Goal: Task Accomplishment & Management: Use online tool/utility

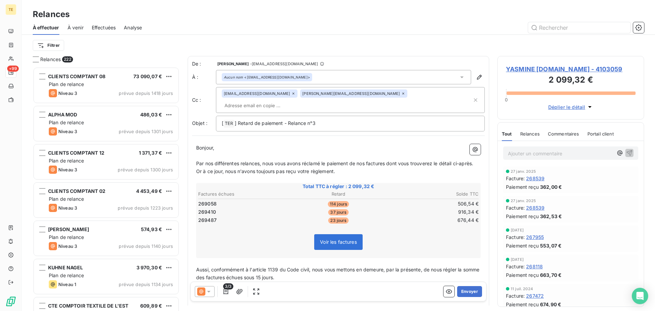
scroll to position [239, 141]
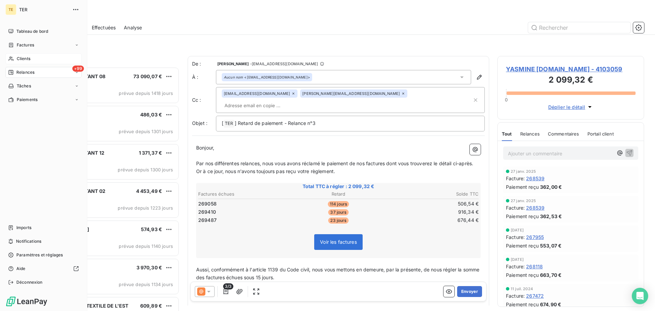
click at [17, 62] on div "Clients" at bounding box center [43, 58] width 76 height 11
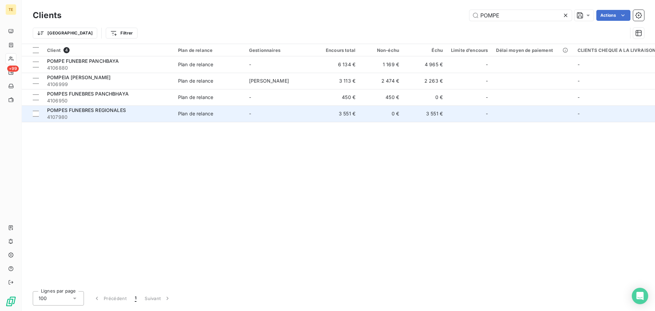
click at [136, 117] on span "4107980" at bounding box center [108, 117] width 123 height 7
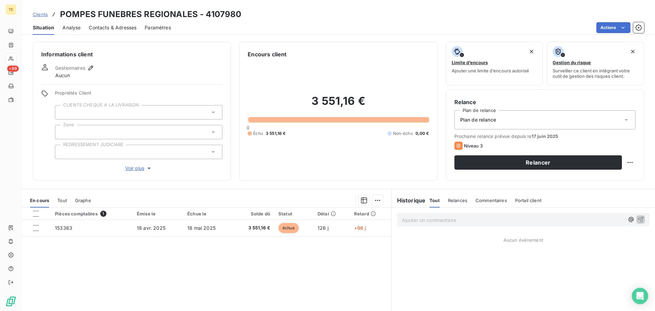
click at [134, 31] on span "Contacts & Adresses" at bounding box center [113, 27] width 48 height 7
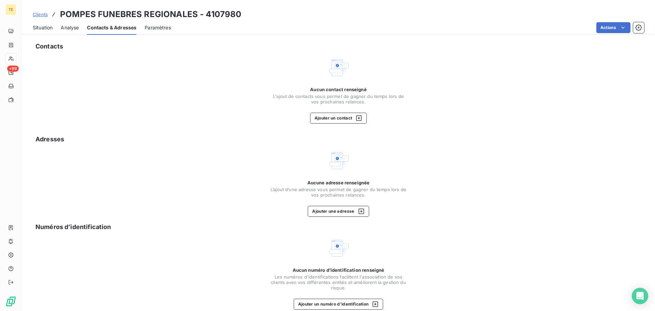
click at [40, 24] on div "Situation" at bounding box center [43, 27] width 20 height 14
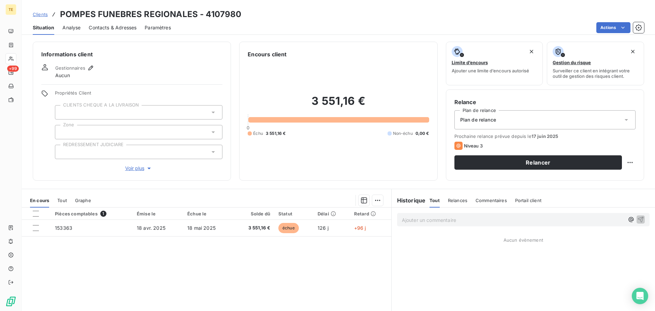
click at [98, 28] on span "Contacts & Adresses" at bounding box center [113, 27] width 48 height 7
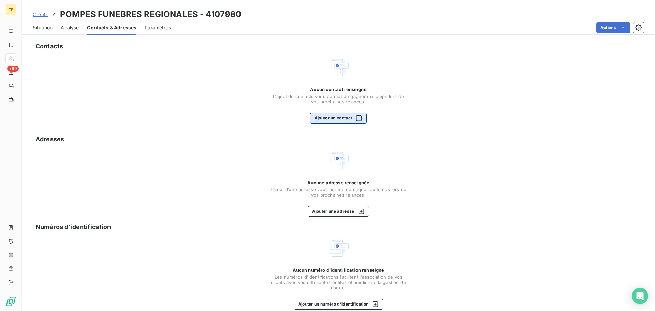
click at [328, 116] on button "Ajouter un contact" at bounding box center [338, 118] width 57 height 11
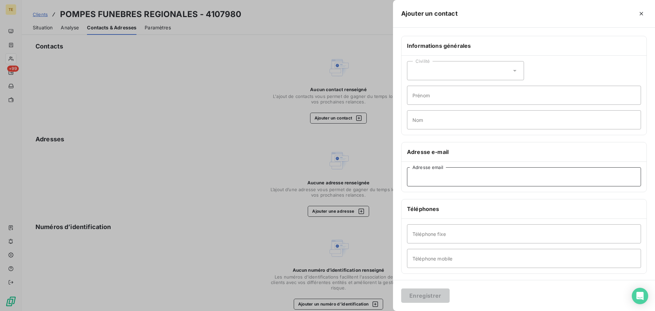
click at [435, 176] on input "Adresse email" at bounding box center [524, 176] width 234 height 19
paste input "[PERSON_NAME][EMAIL_ADDRESS][DOMAIN_NAME]"
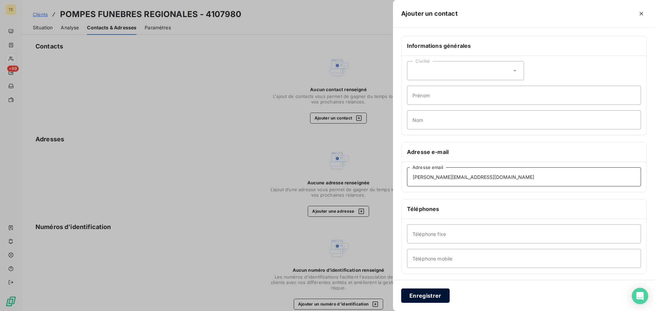
type input "[PERSON_NAME][EMAIL_ADDRESS][DOMAIN_NAME]"
click at [437, 295] on button "Enregistrer" at bounding box center [425, 295] width 48 height 14
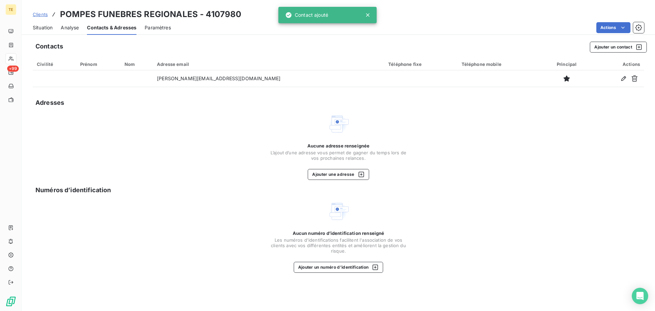
click at [47, 15] on span "Clients" at bounding box center [40, 14] width 15 height 5
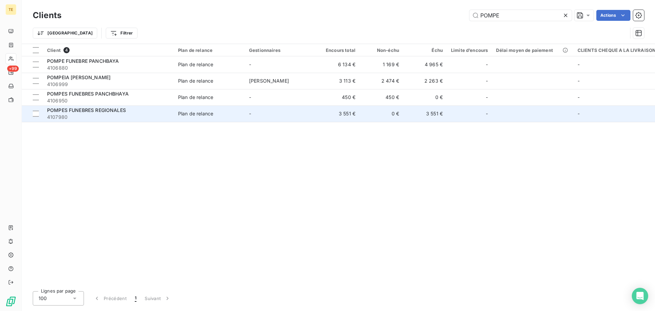
click at [109, 111] on span "POMPES FUNEBRES REGIONALES" at bounding box center [86, 110] width 79 height 6
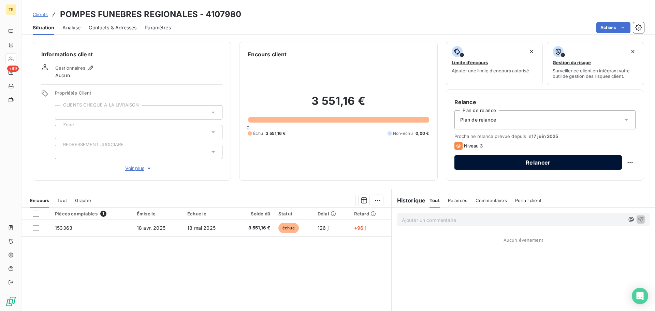
click at [471, 160] on button "Relancer" at bounding box center [537, 162] width 167 height 14
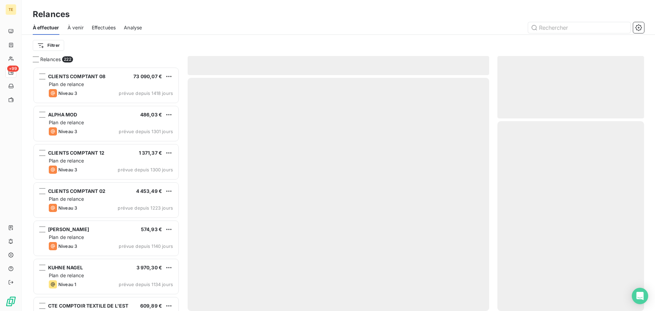
scroll to position [239, 141]
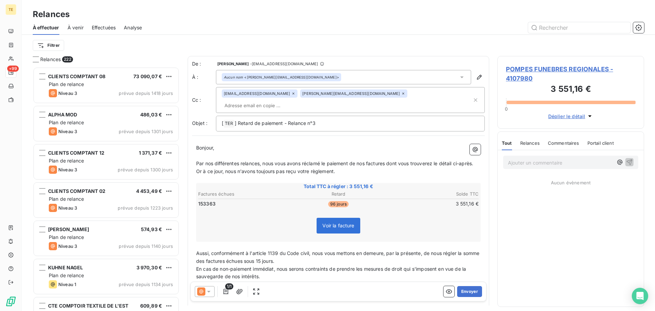
click at [200, 289] on icon at bounding box center [201, 291] width 8 height 8
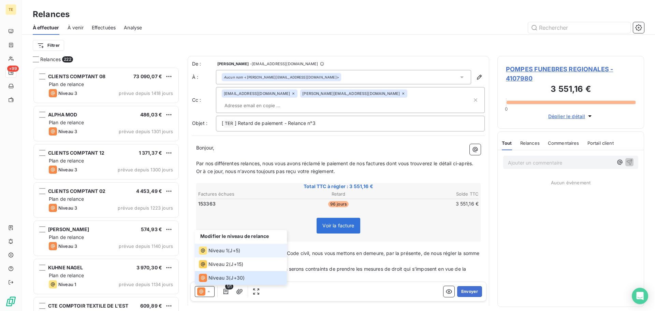
click at [219, 250] on span "Niveau 1" at bounding box center [217, 250] width 19 height 7
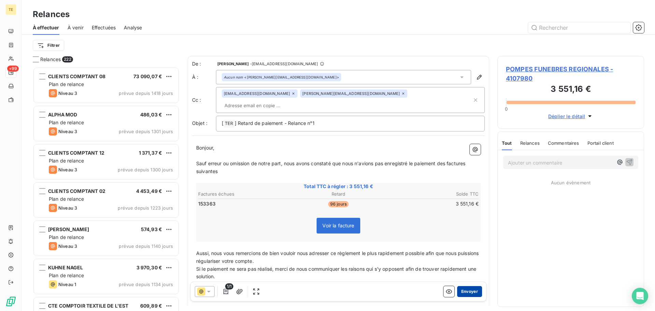
click at [464, 293] on button "Envoyer" at bounding box center [469, 291] width 25 height 11
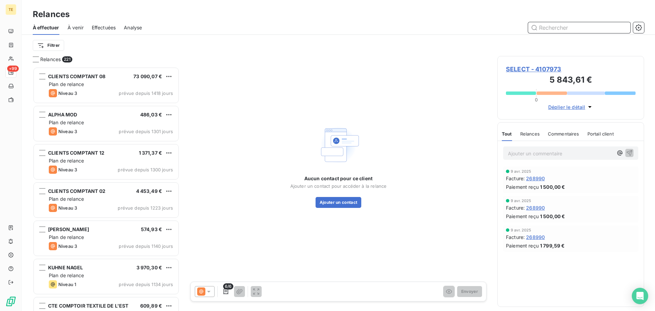
click at [613, 27] on input "text" at bounding box center [579, 27] width 102 height 11
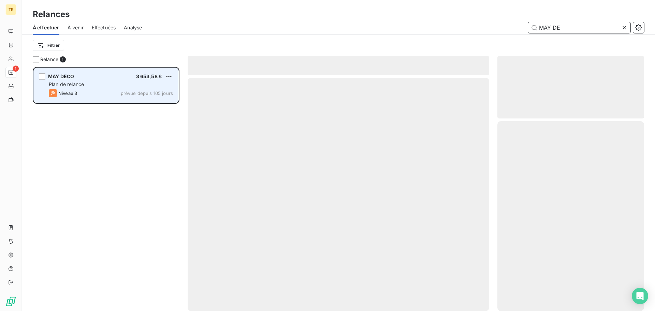
scroll to position [239, 141]
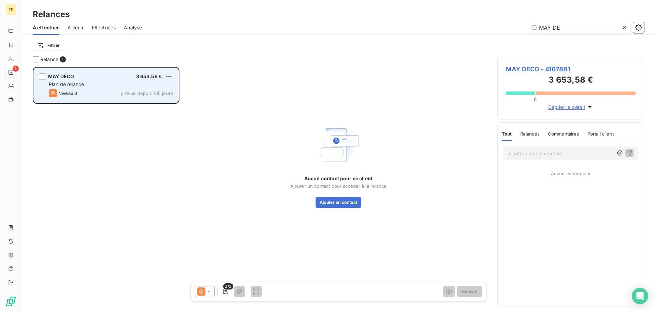
click at [151, 87] on div "Plan de relance" at bounding box center [111, 84] width 124 height 7
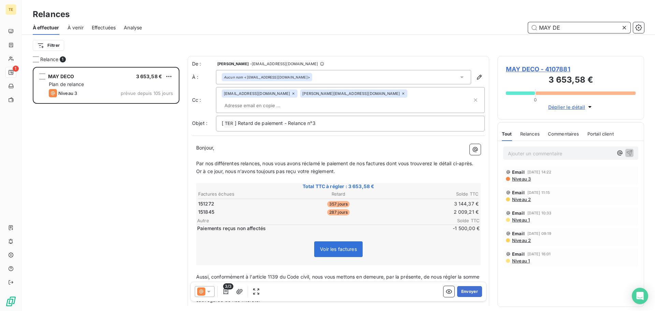
drag, startPoint x: 571, startPoint y: 30, endPoint x: 504, endPoint y: 26, distance: 66.6
click at [505, 26] on div "MAY DE" at bounding box center [397, 27] width 494 height 11
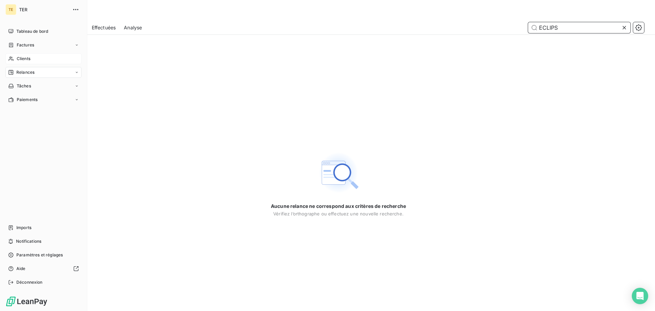
type input "ECLIPS"
click at [11, 57] on icon at bounding box center [11, 58] width 6 height 5
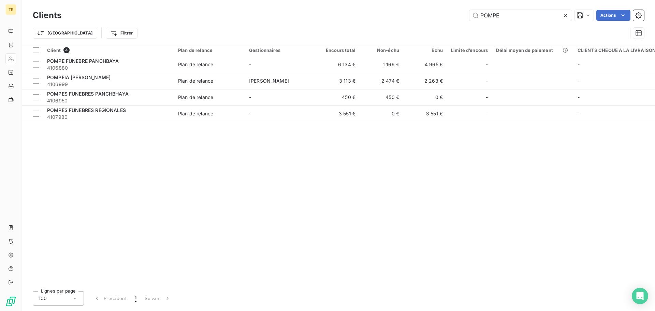
drag, startPoint x: 523, startPoint y: 14, endPoint x: 418, endPoint y: 12, distance: 104.7
click at [419, 12] on div "POMPE Actions" at bounding box center [357, 15] width 574 height 11
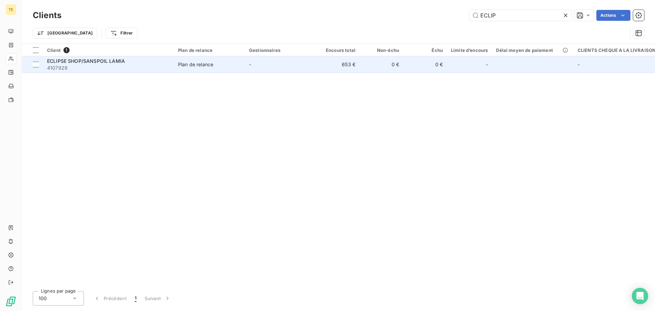
type input "ECLIP"
click at [131, 72] on td "ECLIPSE SHOP/SANSPOIL LAMIA 4107929" at bounding box center [108, 64] width 131 height 16
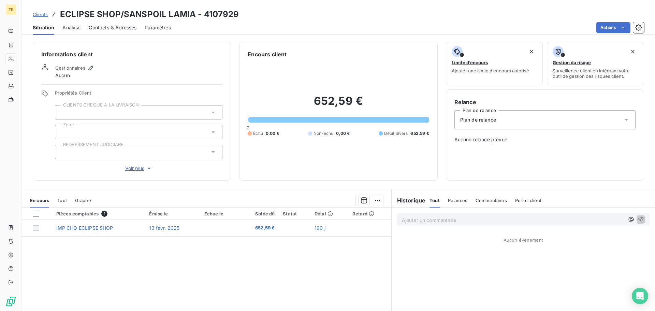
click at [102, 28] on span "Contacts & Adresses" at bounding box center [113, 27] width 48 height 7
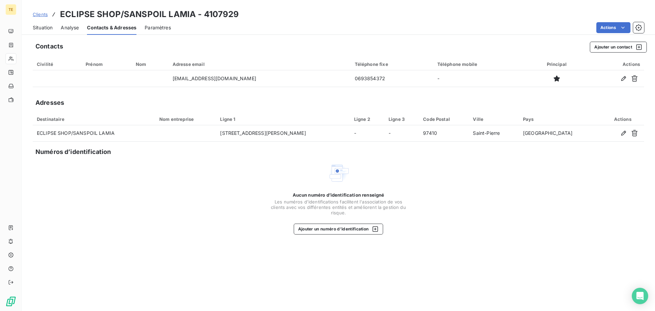
click at [43, 31] on div "Situation" at bounding box center [43, 27] width 20 height 14
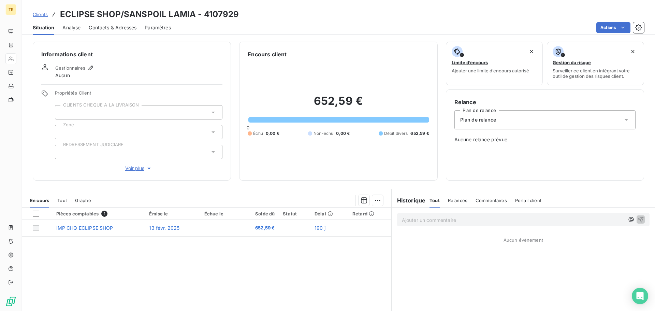
click at [478, 114] on div "Plan de relance" at bounding box center [544, 119] width 181 height 19
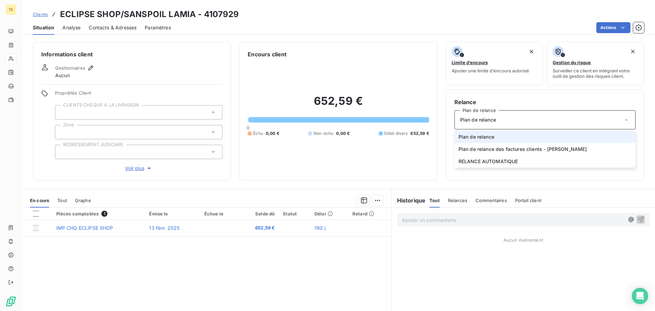
click at [485, 135] on span "Plan de relance" at bounding box center [476, 136] width 36 height 7
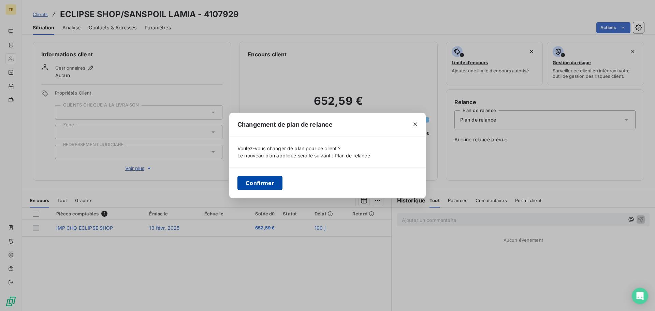
click at [270, 183] on button "Confirmer" at bounding box center [259, 183] width 45 height 14
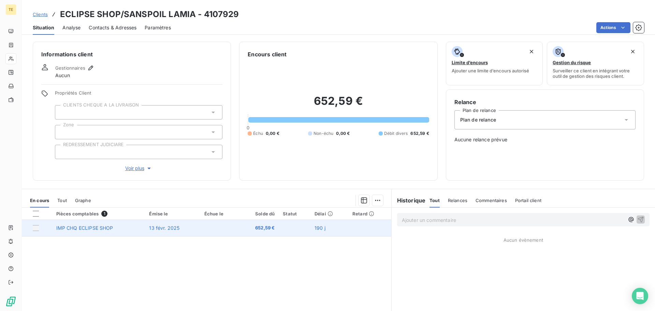
click at [34, 227] on div at bounding box center [36, 228] width 6 height 6
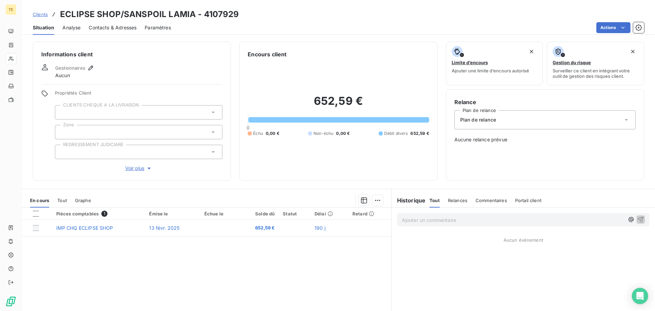
click at [37, 14] on span "Clients" at bounding box center [40, 14] width 15 height 5
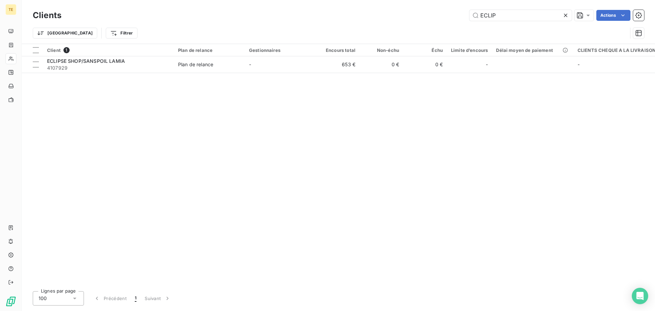
drag, startPoint x: 492, startPoint y: 14, endPoint x: 450, endPoint y: 14, distance: 41.6
click at [450, 14] on div "ECLIP Actions" at bounding box center [357, 15] width 574 height 11
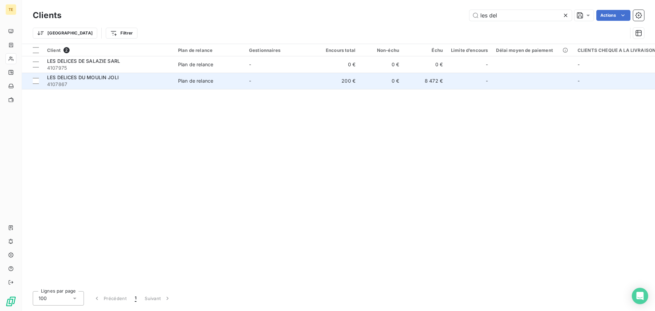
type input "les del"
click at [179, 79] on div "Plan de relance" at bounding box center [195, 80] width 35 height 7
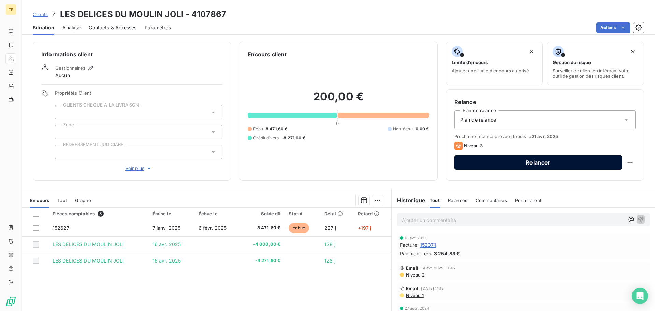
click at [488, 166] on button "Relancer" at bounding box center [537, 162] width 167 height 14
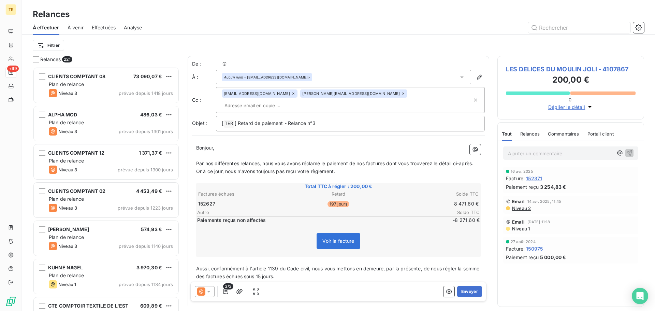
scroll to position [239, 141]
click at [209, 288] on icon at bounding box center [208, 291] width 7 height 7
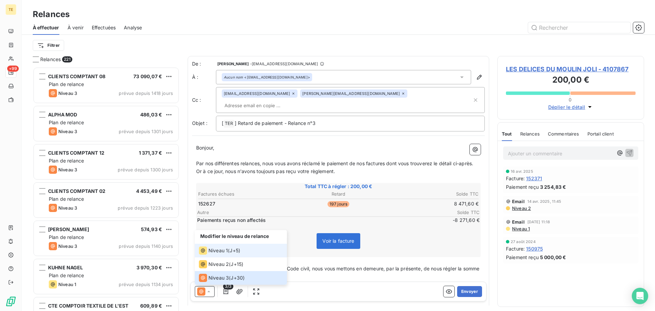
click at [219, 253] on span "Niveau 1" at bounding box center [217, 250] width 19 height 7
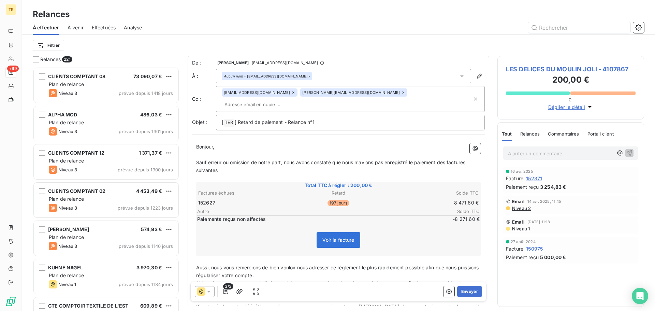
scroll to position [0, 0]
click at [473, 287] on button "Envoyer" at bounding box center [469, 291] width 25 height 11
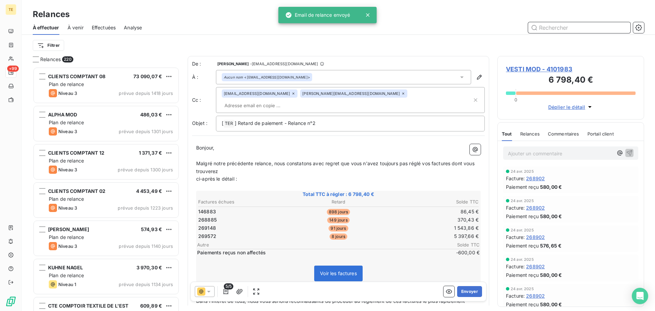
click at [558, 27] on input "text" at bounding box center [579, 27] width 102 height 11
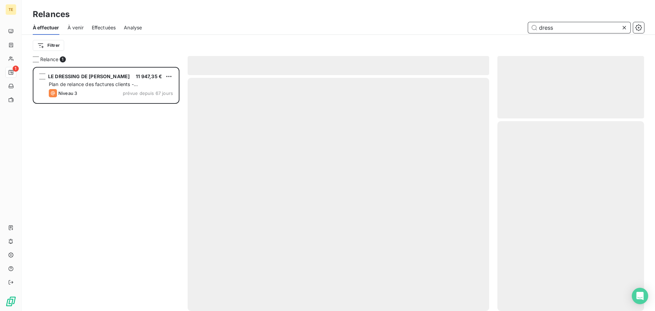
scroll to position [239, 141]
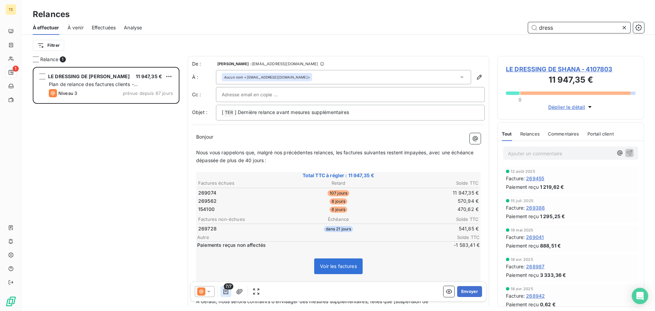
type input "dress"
click at [223, 294] on icon "button" at bounding box center [225, 291] width 7 height 7
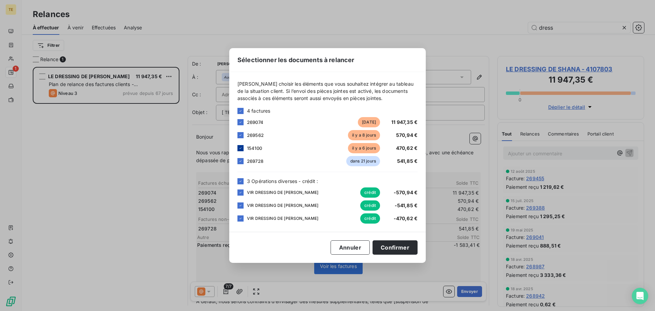
click at [242, 150] on div at bounding box center [240, 148] width 6 height 6
click at [239, 136] on icon at bounding box center [240, 135] width 4 height 4
click at [240, 158] on div at bounding box center [240, 161] width 6 height 6
click at [240, 189] on div "VIR DRESSING DE SHANNA crédit -570,94 €" at bounding box center [327, 192] width 180 height 10
click at [241, 183] on div at bounding box center [240, 181] width 6 height 6
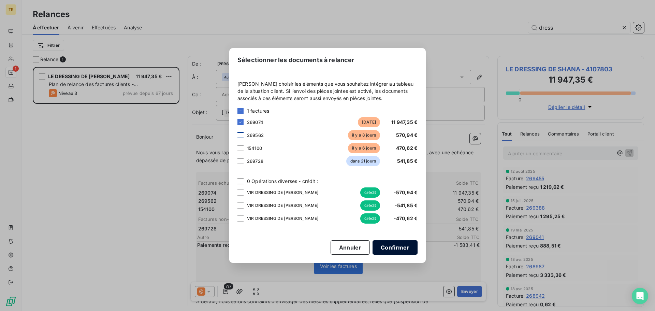
click at [405, 250] on button "Confirmer" at bounding box center [394, 247] width 45 height 14
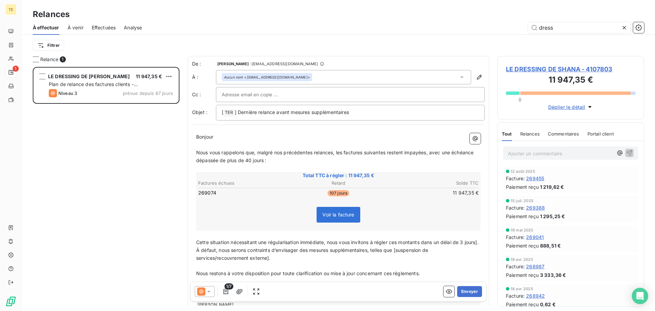
click at [198, 293] on icon at bounding box center [201, 291] width 8 height 8
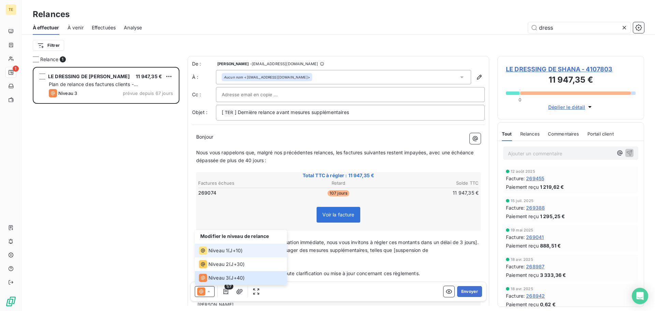
click at [217, 253] on span "Niveau 1" at bounding box center [217, 250] width 19 height 7
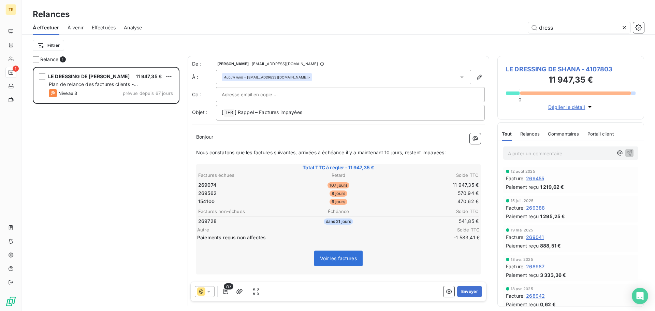
click at [219, 293] on div "7/7" at bounding box center [228, 291] width 67 height 11
click at [223, 292] on icon "button" at bounding box center [225, 291] width 7 height 7
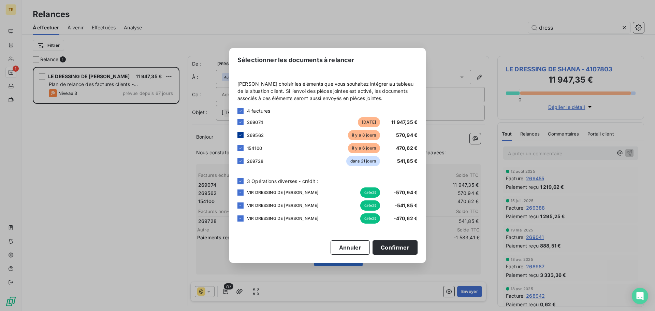
click at [242, 134] on div at bounding box center [240, 135] width 6 height 6
click at [242, 146] on div at bounding box center [240, 148] width 6 height 6
click at [241, 157] on div "269728 dans 21 jours 541,85 €" at bounding box center [327, 161] width 180 height 10
click at [242, 162] on icon at bounding box center [240, 161] width 4 height 4
click at [238, 183] on div at bounding box center [240, 181] width 6 height 6
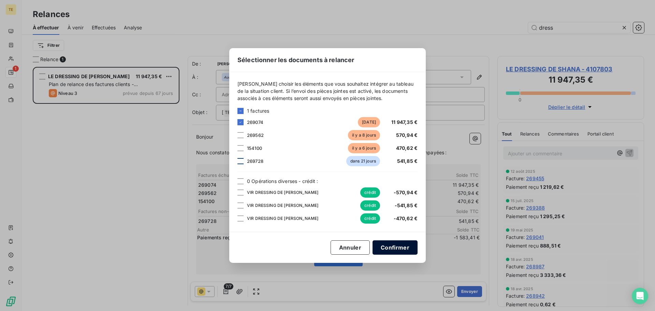
click at [396, 251] on button "Confirmer" at bounding box center [394, 247] width 45 height 14
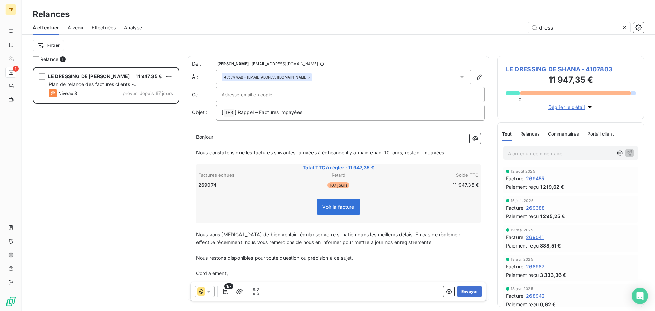
click at [254, 95] on input "text" at bounding box center [258, 94] width 73 height 10
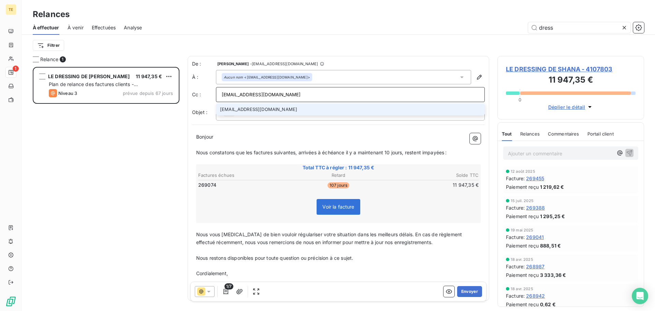
type input "[EMAIL_ADDRESS][DOMAIN_NAME]"
type input "[PERSON_NAME][EMAIL_ADDRESS][DOMAIN_NAME]"
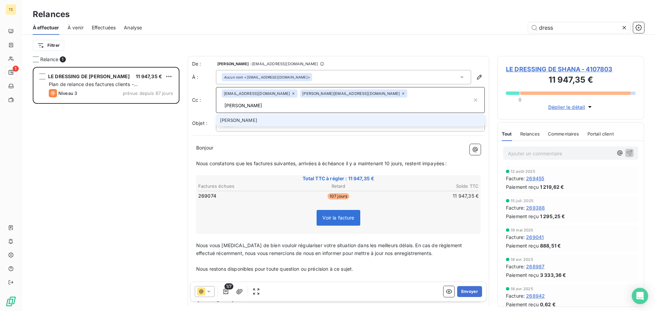
type input "[PERSON_NAME][EMAIL_ADDRESS][DOMAIN_NAME]"
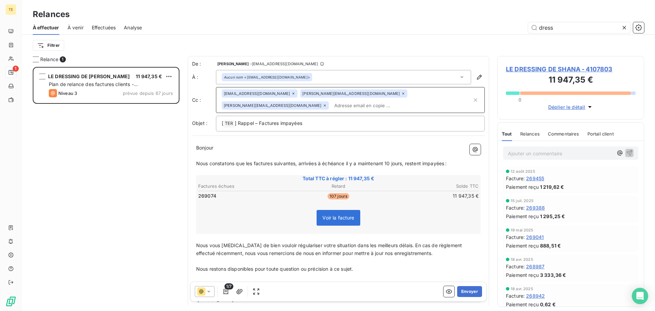
click at [406, 76] on div "Aucun nom <[EMAIL_ADDRESS][DOMAIN_NAME]>" at bounding box center [343, 77] width 255 height 14
click at [395, 87] on li "Aucun nom <[EMAIL_ADDRESS][DOMAIN_NAME]>" at bounding box center [343, 92] width 255 height 12
click at [410, 100] on input "text" at bounding box center [370, 105] width 79 height 10
click at [421, 100] on input "text" at bounding box center [401, 105] width 140 height 10
click at [364, 144] on p "Bonjour ﻿ ﻿ ﻿" at bounding box center [338, 148] width 284 height 8
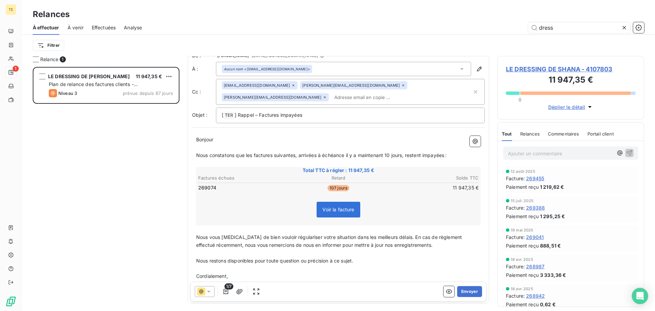
scroll to position [0, 0]
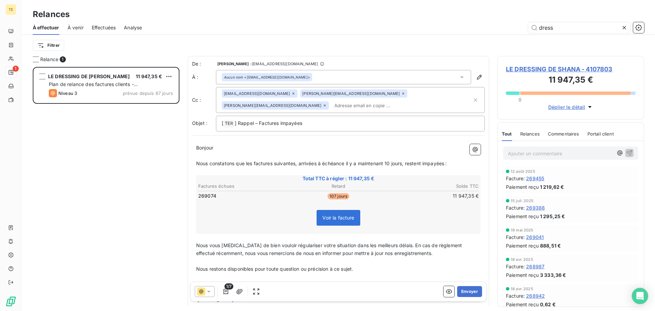
click at [522, 71] on span "LE DRESSING DE SHANA - 4107803" at bounding box center [571, 68] width 130 height 9
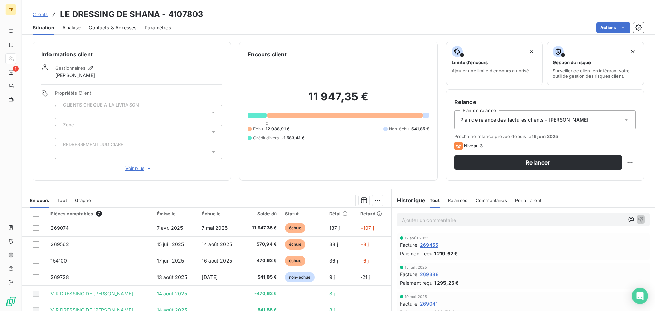
click at [531, 116] on div "Plan de relance des factures clients - [PERSON_NAME]" at bounding box center [544, 119] width 181 height 19
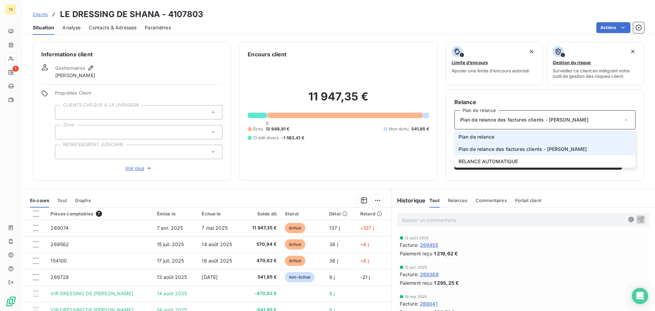
click at [528, 133] on li "Plan de relance" at bounding box center [544, 137] width 181 height 12
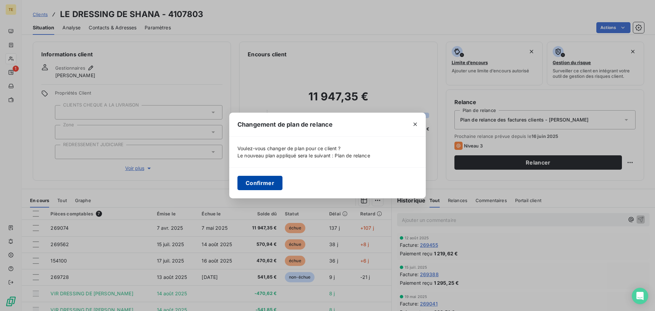
click at [272, 179] on button "Confirmer" at bounding box center [259, 183] width 45 height 14
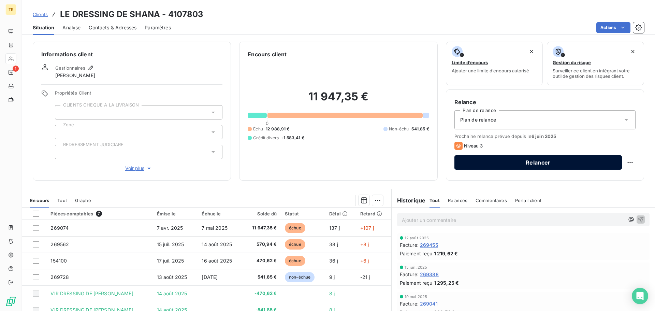
click at [546, 166] on button "Relancer" at bounding box center [537, 162] width 167 height 14
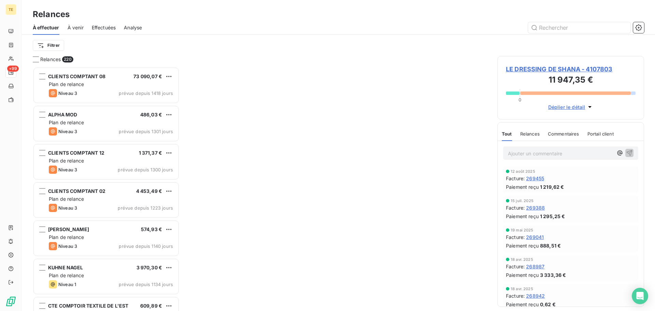
scroll to position [239, 141]
click at [570, 70] on span "LE DRESSING DE SHANA - 4107803" at bounding box center [571, 68] width 130 height 9
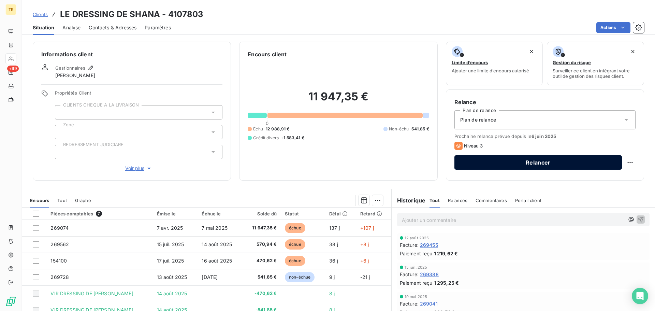
click at [557, 164] on button "Relancer" at bounding box center [537, 162] width 167 height 14
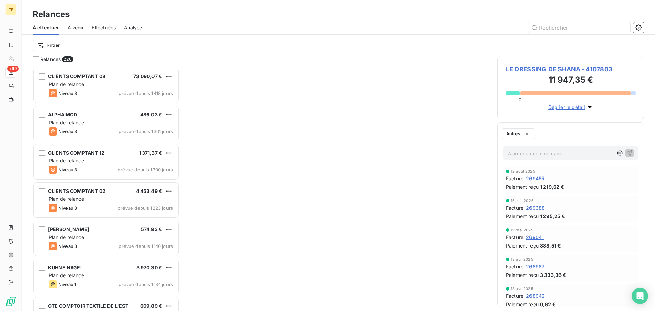
scroll to position [239, 141]
click at [73, 142] on div "ALPHA MOD 486,03 € Plan de relance Niveau 3 prévue depuis 1301 jours" at bounding box center [106, 124] width 147 height 38
click at [553, 31] on input "text" at bounding box center [579, 27] width 102 height 11
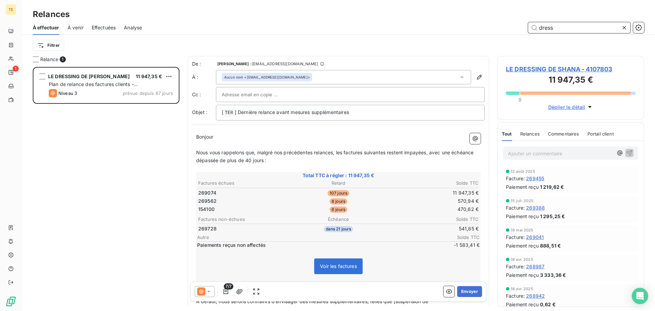
scroll to position [239, 141]
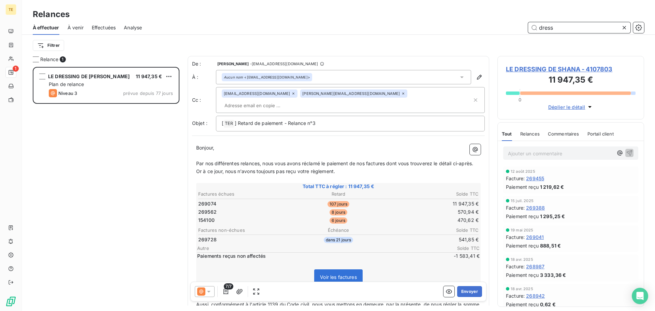
type input "dress"
click at [203, 288] on icon at bounding box center [201, 291] width 8 height 8
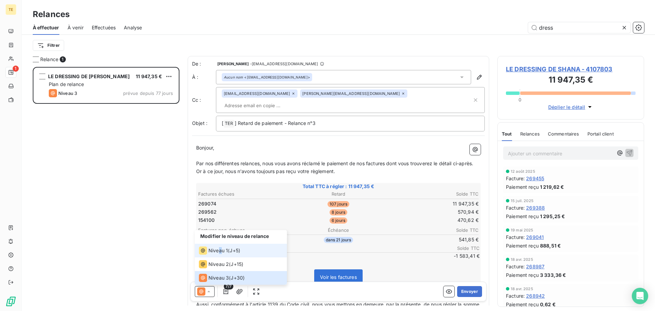
click at [220, 248] on span "Niveau 1" at bounding box center [217, 250] width 19 height 7
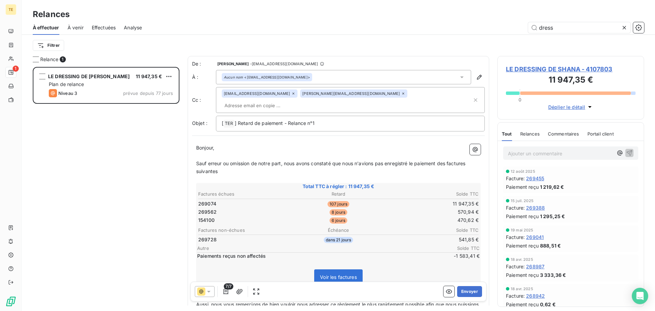
click at [204, 289] on icon at bounding box center [201, 291] width 8 height 8
click at [236, 253] on span "J+5 )" at bounding box center [234, 250] width 11 height 7
click at [225, 293] on icon "button" at bounding box center [225, 291] width 7 height 7
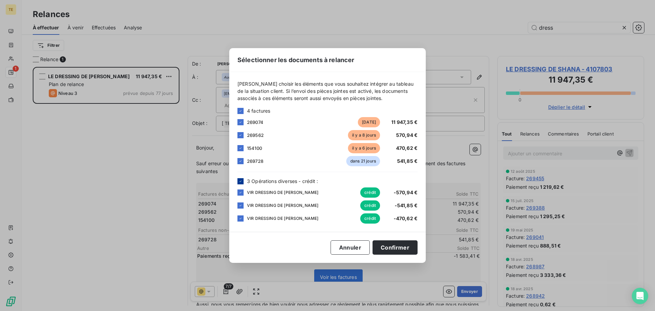
click at [241, 183] on icon at bounding box center [240, 181] width 4 height 4
click at [239, 136] on icon at bounding box center [240, 135] width 4 height 4
click at [240, 149] on icon at bounding box center [240, 148] width 4 height 4
click at [240, 164] on div "269728 dans 21 jours 541,85 €" at bounding box center [327, 161] width 180 height 10
click at [240, 161] on icon at bounding box center [240, 161] width 4 height 4
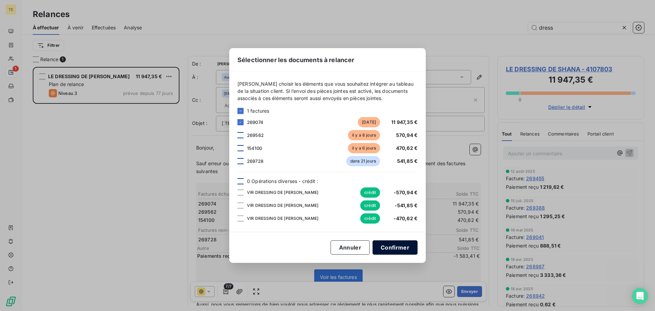
click at [403, 251] on button "Confirmer" at bounding box center [394, 247] width 45 height 14
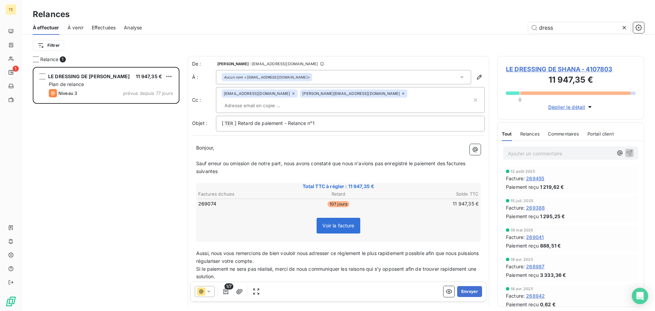
click at [300, 100] on input "text" at bounding box center [261, 105] width 79 height 10
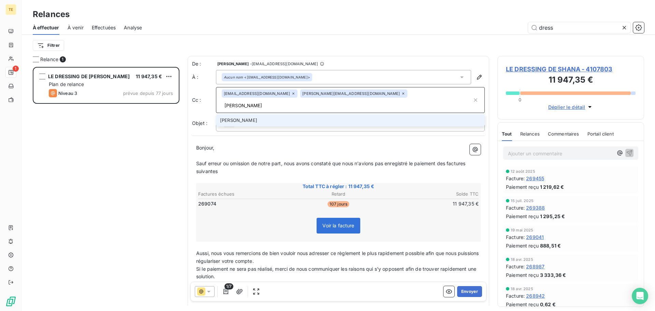
type input "[PERSON_NAME][EMAIL_ADDRESS][DOMAIN_NAME]"
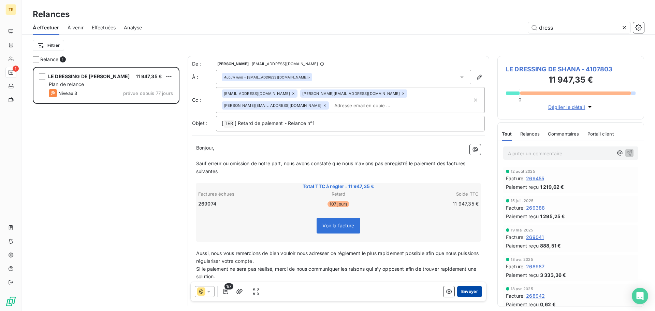
click at [473, 290] on button "Envoyer" at bounding box center [469, 291] width 25 height 11
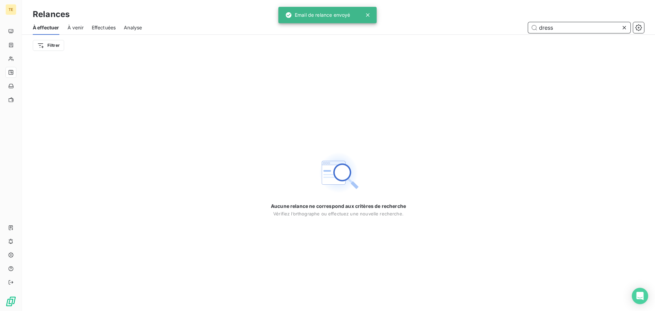
click at [571, 30] on input "dress" at bounding box center [579, 27] width 102 height 11
drag, startPoint x: 553, startPoint y: 32, endPoint x: 510, endPoint y: 35, distance: 43.4
click at [511, 35] on div "À effectuer À venir Effectuées Analyse dress Filtrer" at bounding box center [338, 37] width 633 height 35
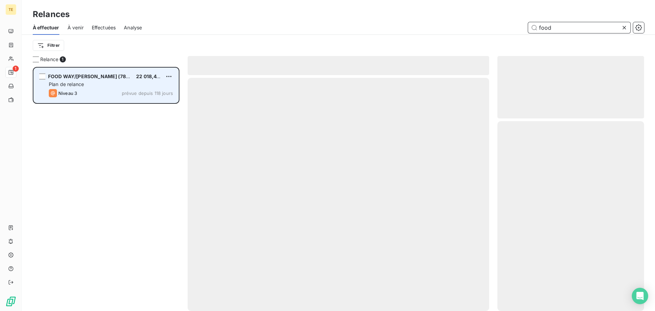
scroll to position [239, 141]
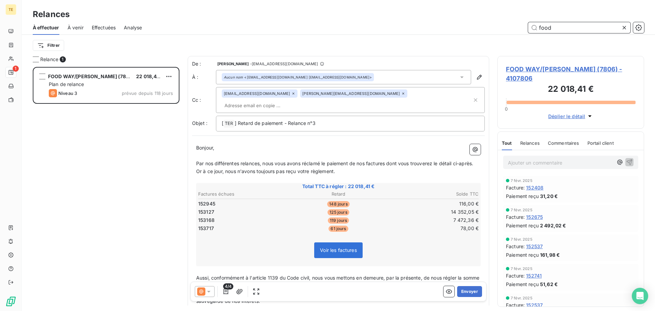
type input "food"
